Goal: Task Accomplishment & Management: Use online tool/utility

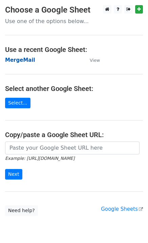
click at [23, 58] on strong "MergeMail" at bounding box center [20, 60] width 30 height 6
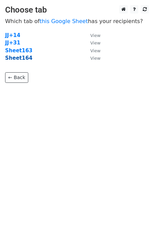
click at [24, 60] on strong "Sheet164" at bounding box center [18, 58] width 27 height 6
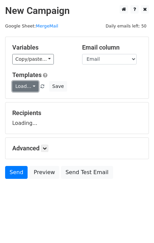
click at [29, 89] on link "Load..." at bounding box center [25, 86] width 26 height 11
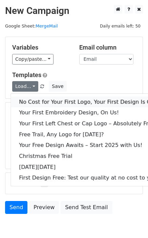
click at [46, 102] on link "No Cost for Your First Logo, Your First Design Is On Us!" at bounding box center [92, 102] width 163 height 11
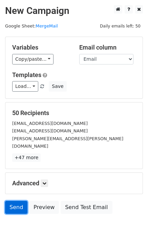
click at [13, 201] on link "Send" at bounding box center [16, 207] width 22 height 13
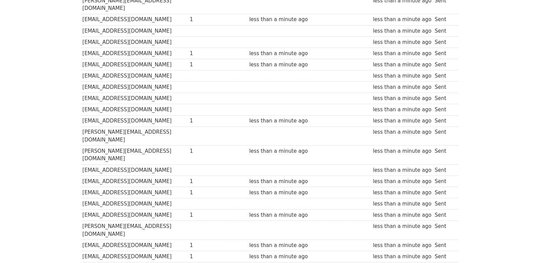
scroll to position [473, 0]
